Goal: Transaction & Acquisition: Purchase product/service

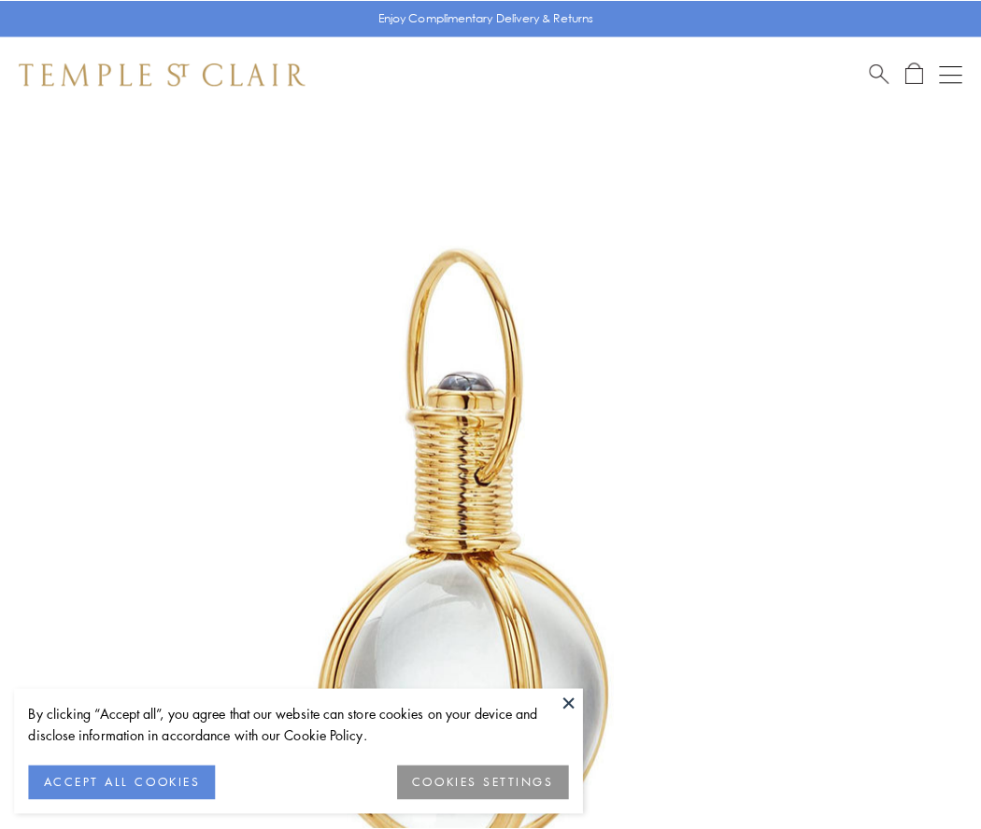
scroll to position [487, 0]
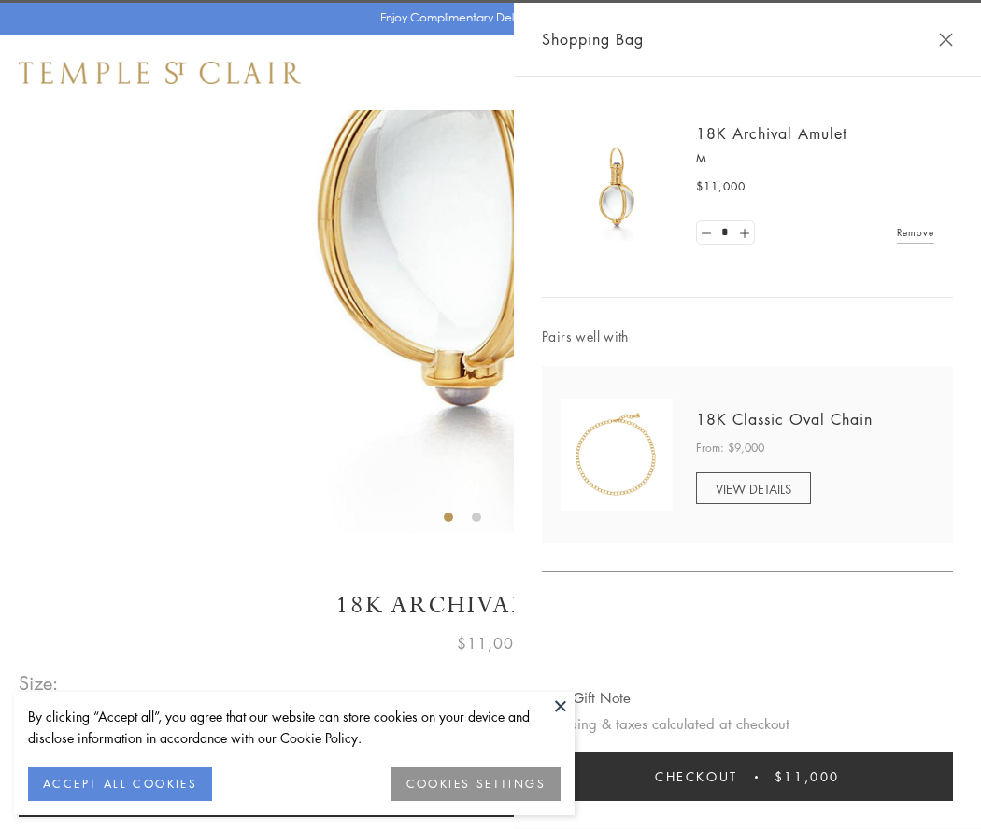
click at [747, 777] on button "Checkout $11,000" at bounding box center [747, 777] width 411 height 49
